Goal: Book appointment/travel/reservation

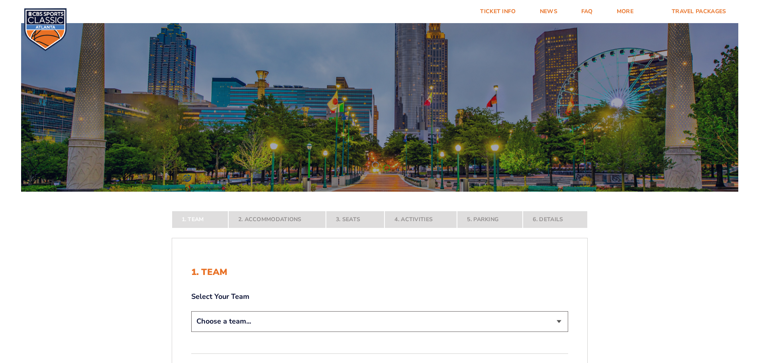
click at [358, 311] on select "Choose a team... Kentucky Wildcats Ohio State Buckeyes North Carolina Tar Heels…" at bounding box center [379, 321] width 377 height 20
select select "12956"
click at [191, 332] on select "Choose a team... Kentucky Wildcats Ohio State Buckeyes North Carolina Tar Heels…" at bounding box center [379, 321] width 377 height 20
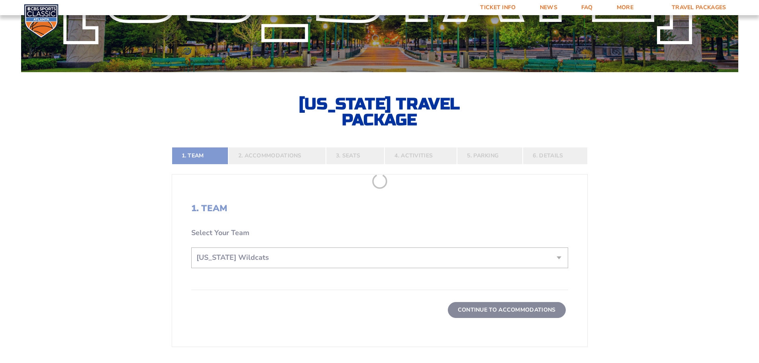
scroll to position [159, 0]
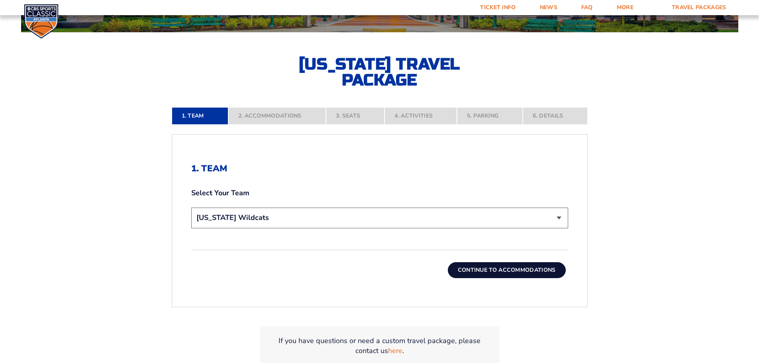
click at [504, 265] on button "Continue To Accommodations" at bounding box center [507, 270] width 118 height 16
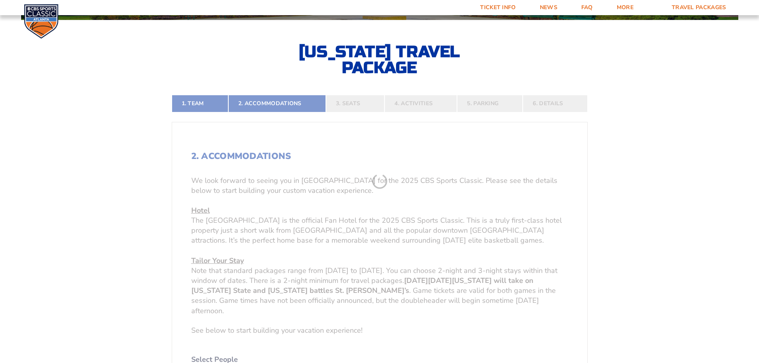
scroll to position [212, 0]
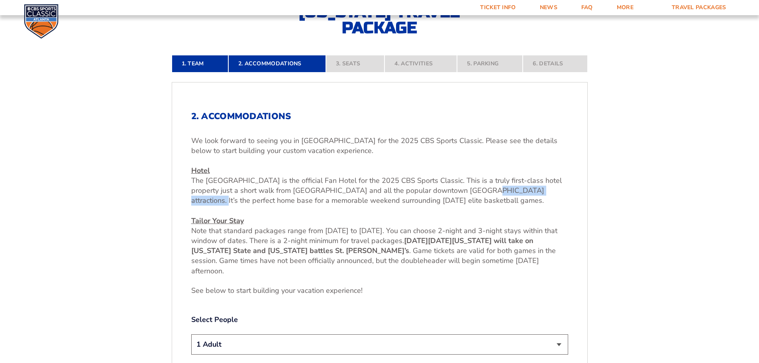
drag, startPoint x: 460, startPoint y: 191, endPoint x: 550, endPoint y: 193, distance: 90.5
click at [548, 193] on span "The [GEOGRAPHIC_DATA] is the official Fan Hotel for the 2025 CBS Sports Classic…" at bounding box center [376, 191] width 371 height 30
click at [286, 207] on p "Hotel The Westin Peachtree Plaza is the official Fan Hotel for the 2025 CBS Spo…" at bounding box center [379, 221] width 377 height 110
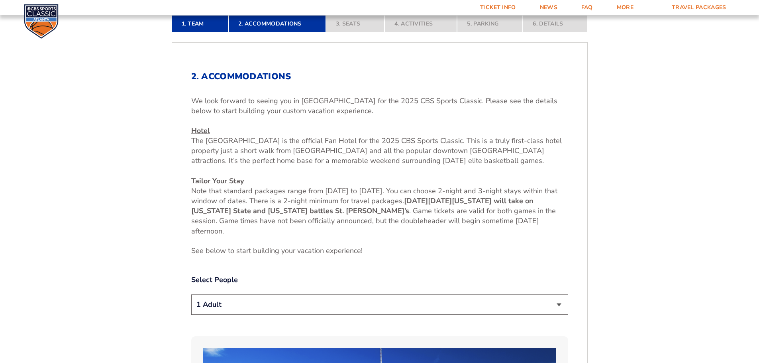
click at [243, 300] on select "1 Adult 2 Adults 3 Adults 4 Adults 2 Adults + 1 Child 2 Adults + 2 Children 2 A…" at bounding box center [379, 305] width 377 height 20
select select "2 Adults"
click at [191, 295] on select "1 Adult 2 Adults 3 Adults 4 Adults 2 Adults + 1 Child 2 Adults + 2 Children 2 A…" at bounding box center [379, 305] width 377 height 20
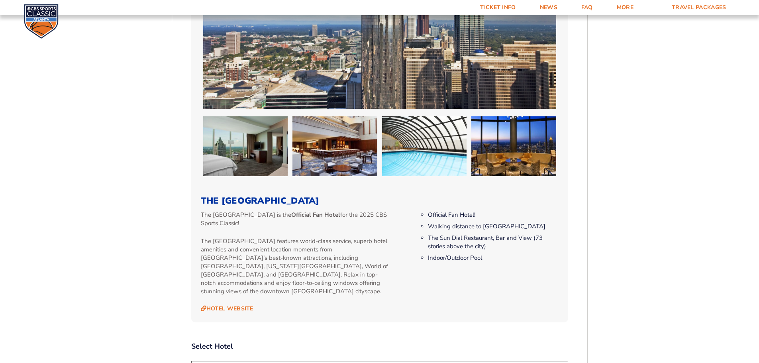
scroll to position [810, 0]
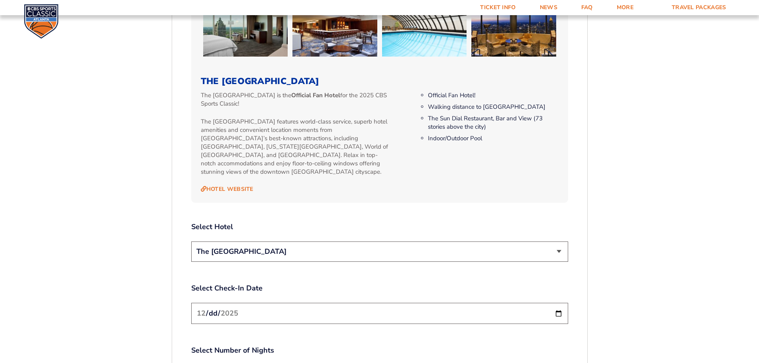
click at [254, 303] on input "[DATE]" at bounding box center [379, 313] width 377 height 21
click at [561, 303] on input "[DATE]" at bounding box center [379, 313] width 377 height 21
click at [393, 271] on div "2. Accommodations We look forward to seeing you in Atlanta for the 2025 CBS Spo…" at bounding box center [379, 72] width 377 height 1119
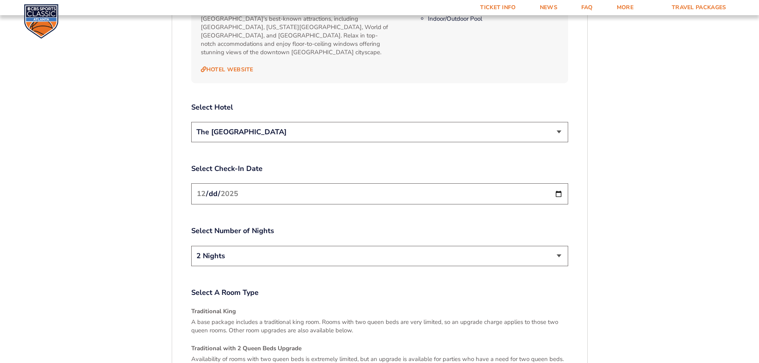
click at [448, 246] on select "2 Nights 3 Nights" at bounding box center [379, 256] width 377 height 20
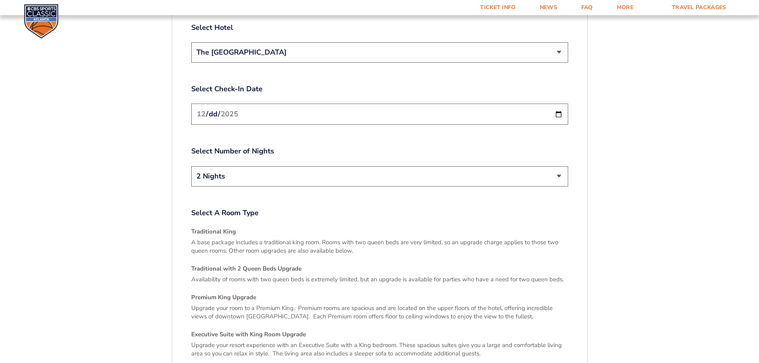
scroll to position [1129, 0]
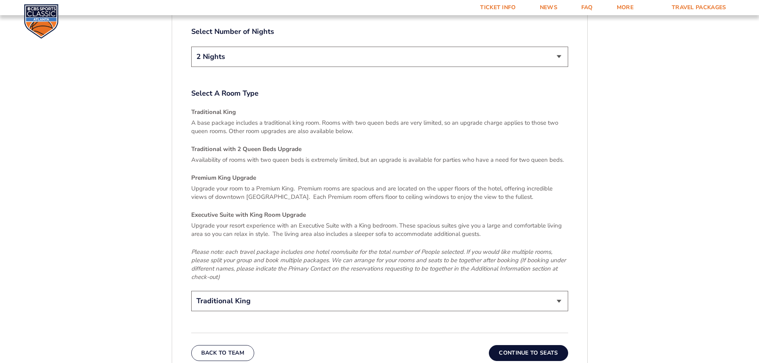
click at [430, 299] on select "Traditional King Traditional with 2 Queen Beds Upgrade (+$45 per night) Premium…" at bounding box center [379, 301] width 377 height 20
click at [521, 348] on button "Continue To Seats" at bounding box center [528, 353] width 79 height 16
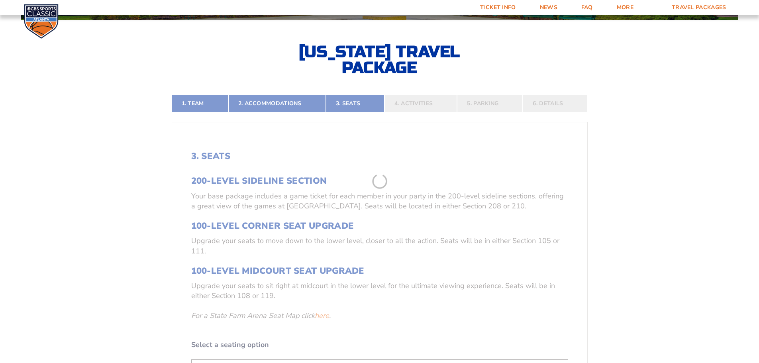
scroll to position [291, 0]
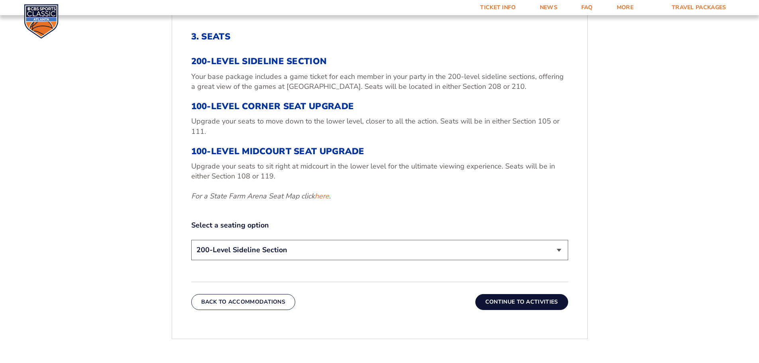
click at [354, 247] on select "200-Level Sideline Section 100-Level Corner Seat Upgrade (+$120 per person) 100…" at bounding box center [379, 250] width 377 height 20
click at [358, 249] on select "200-Level Sideline Section 100-Level Corner Seat Upgrade (+$120 per person) 100…" at bounding box center [379, 250] width 377 height 20
click at [514, 299] on button "Continue To Activities" at bounding box center [522, 302] width 93 height 16
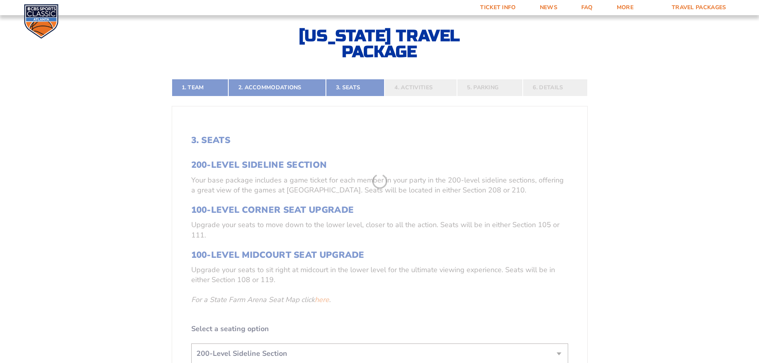
scroll to position [172, 0]
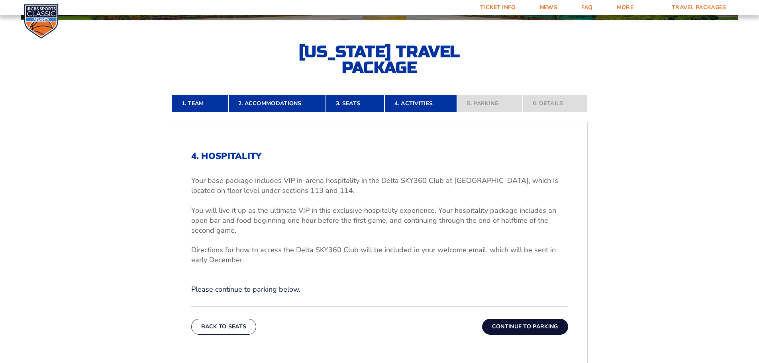
click at [512, 328] on button "Continue To Parking" at bounding box center [525, 327] width 86 height 16
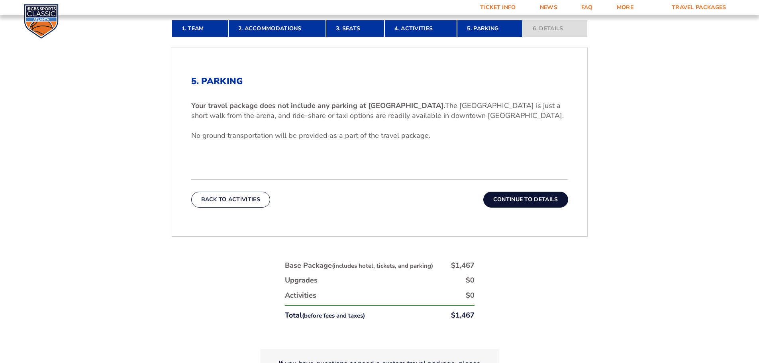
drag, startPoint x: 400, startPoint y: 299, endPoint x: 400, endPoint y: 305, distance: 6.8
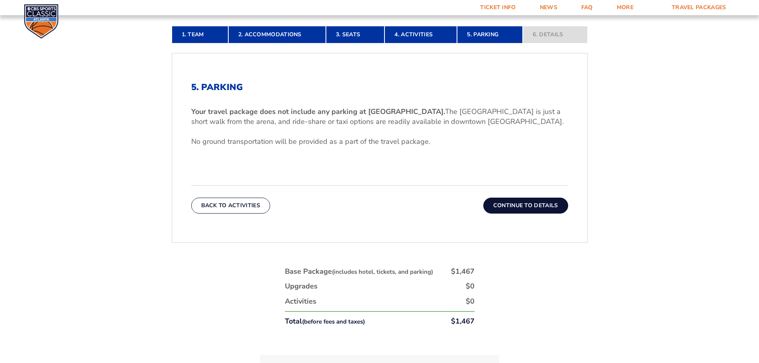
scroll to position [233, 0]
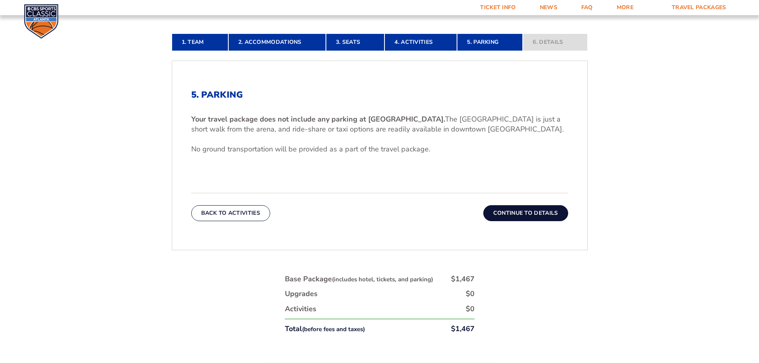
drag, startPoint x: 407, startPoint y: 298, endPoint x: 407, endPoint y: 284, distance: 14.0
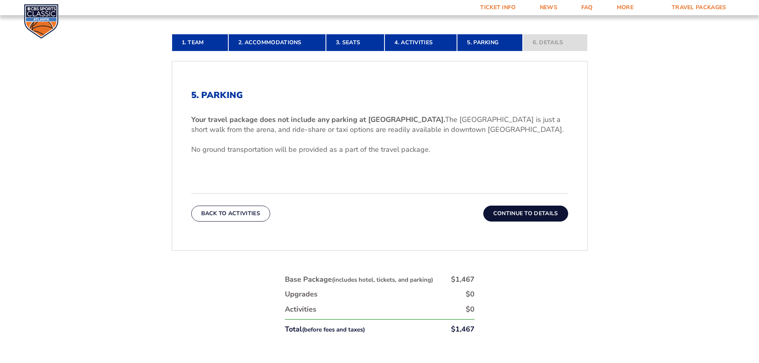
click at [542, 211] on button "Continue To Details" at bounding box center [526, 214] width 85 height 16
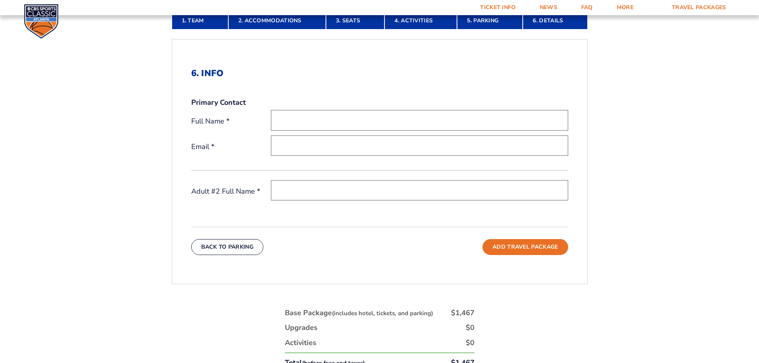
scroll to position [502, 0]
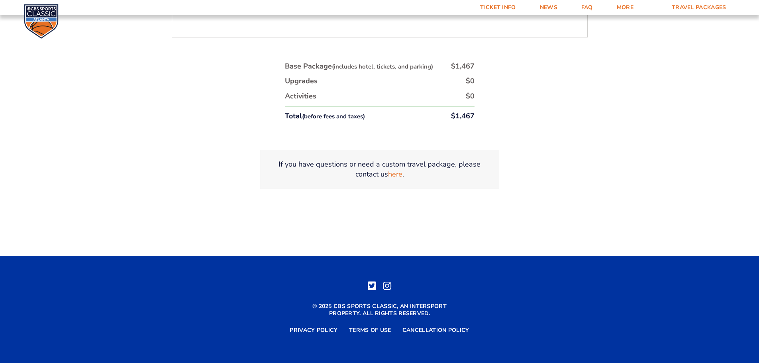
drag, startPoint x: 378, startPoint y: 272, endPoint x: 381, endPoint y: 335, distance: 62.7
drag, startPoint x: 382, startPoint y: 332, endPoint x: 438, endPoint y: 212, distance: 132.9
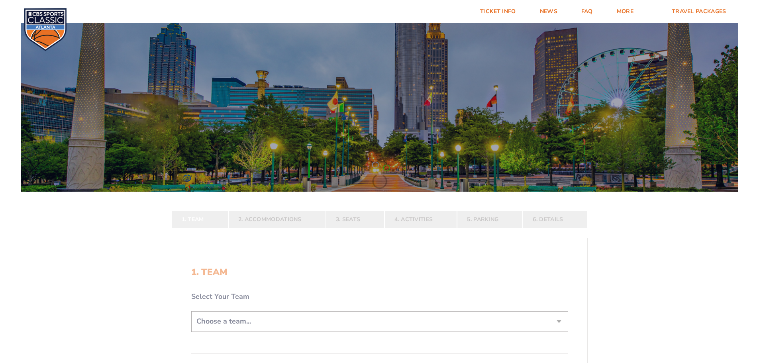
click at [302, 319] on form "[US_STATE] [US_STATE] Travel Package [US_STATE][GEOGRAPHIC_DATA] [US_STATE] Sta…" at bounding box center [379, 246] width 759 height 492
